Goal: Check status

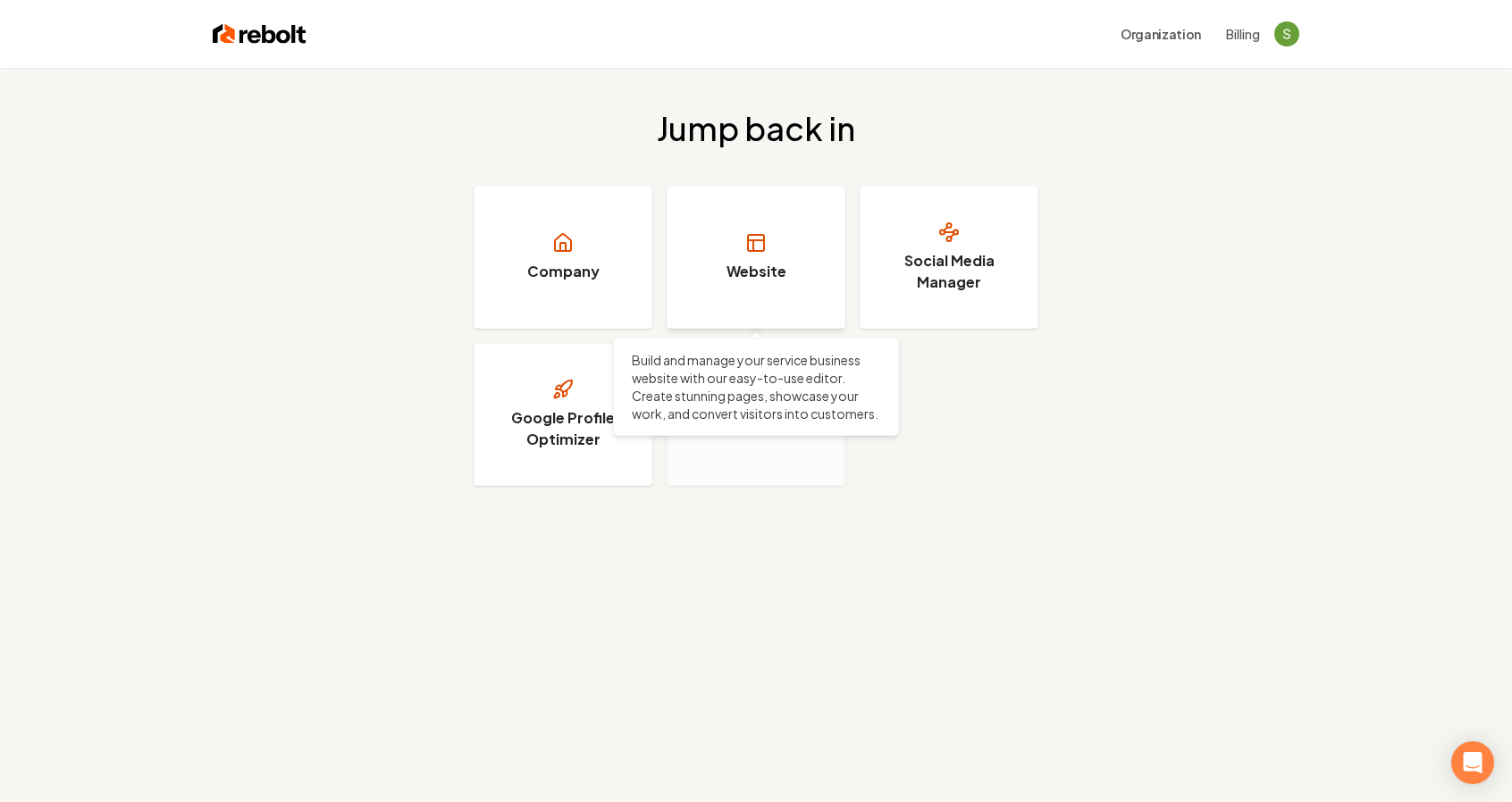
click at [747, 261] on h3 "Website" at bounding box center [756, 271] width 60 height 21
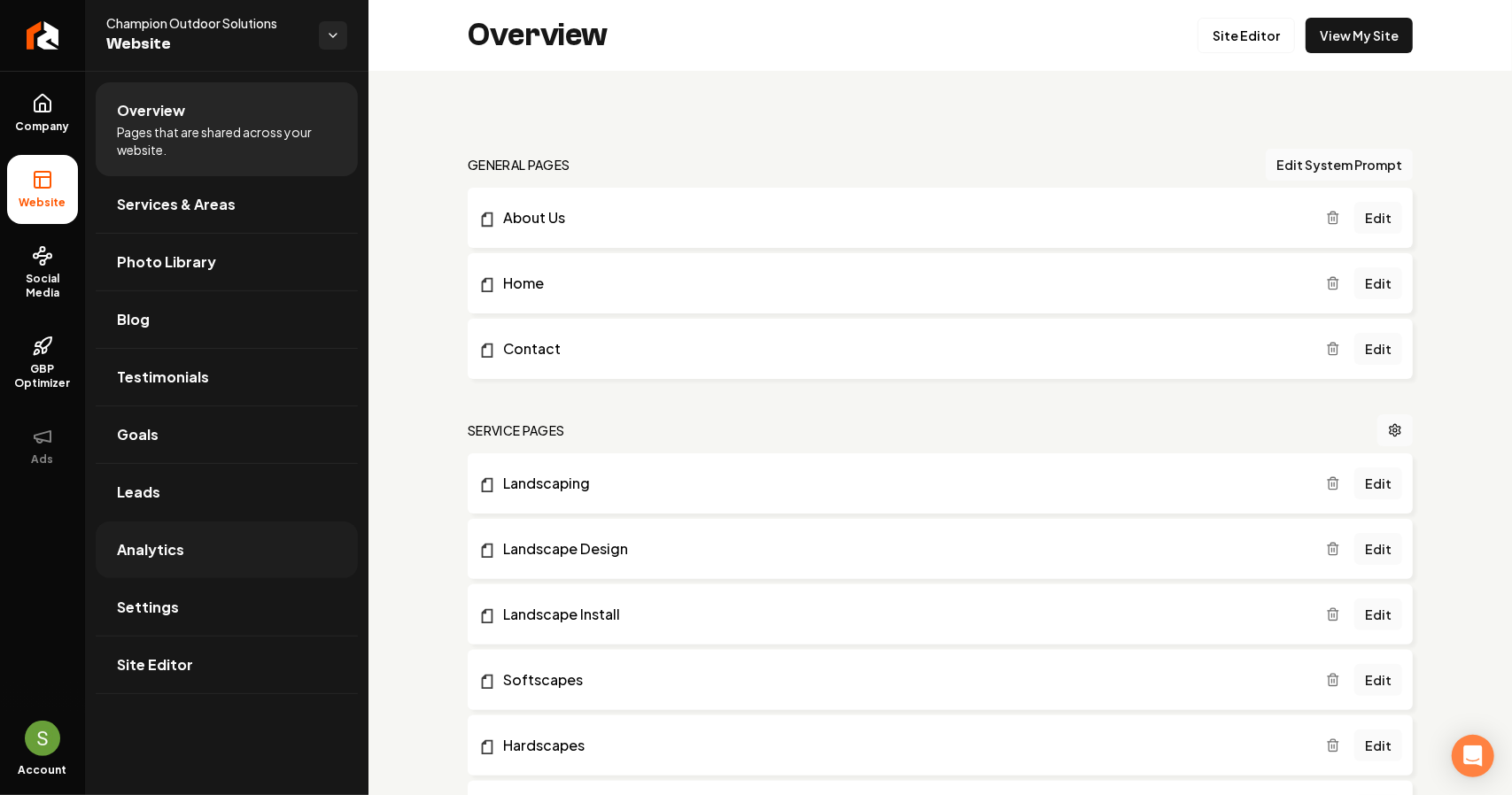
click at [223, 542] on link "Analytics" at bounding box center [226, 550] width 262 height 57
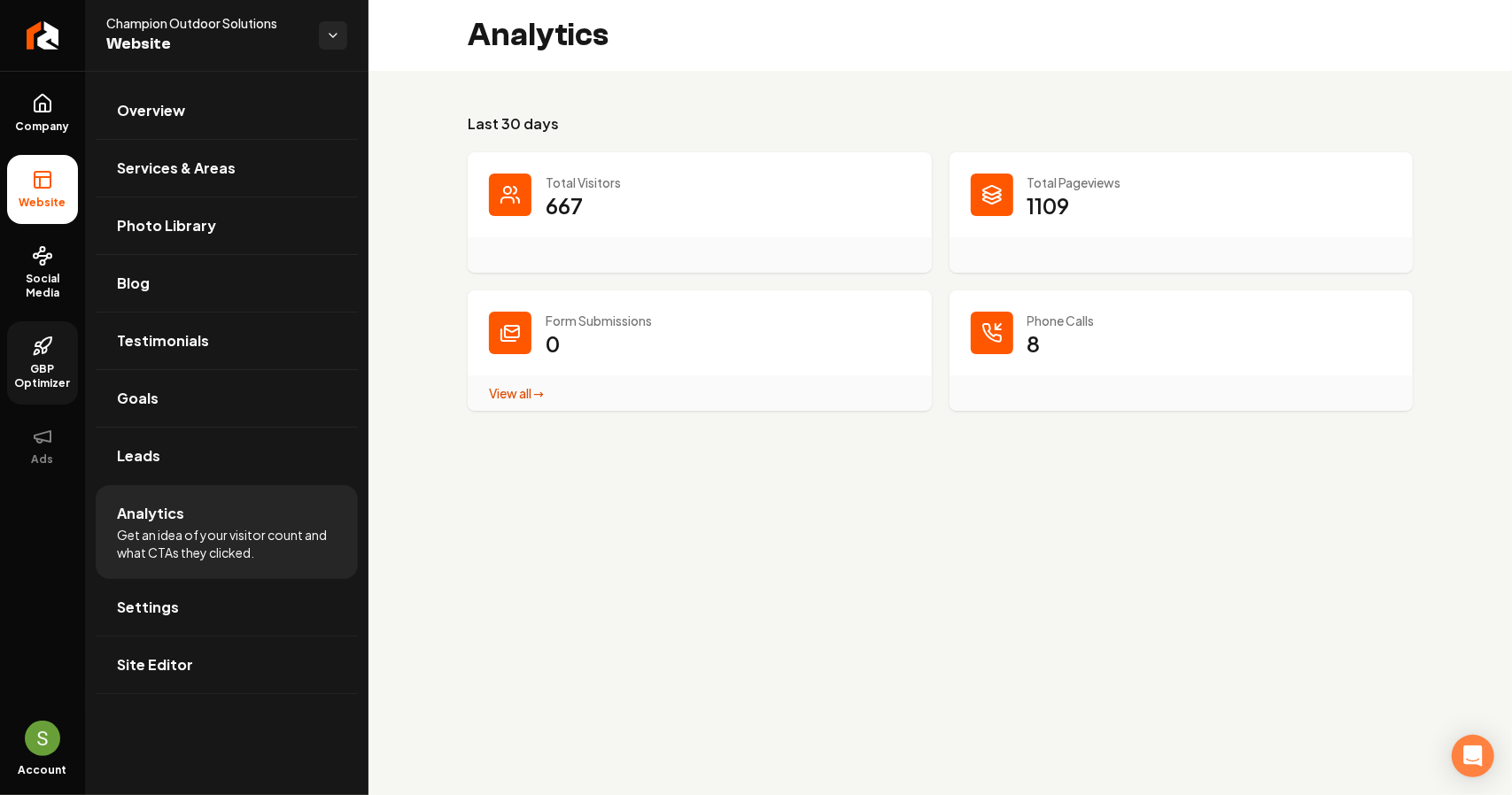
click at [31, 382] on span "GBP Optimizer" at bounding box center [42, 376] width 71 height 28
